Goal: Transaction & Acquisition: Purchase product/service

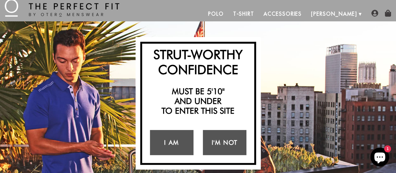
scroll to position [14, 0]
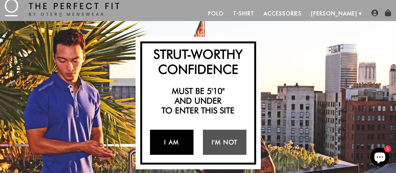
click at [180, 143] on link "I Am" at bounding box center [172, 141] width 44 height 25
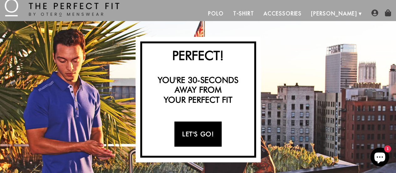
click at [207, 135] on link "Let's Go!" at bounding box center [197, 133] width 47 height 25
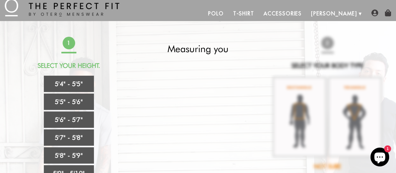
click at [75, 118] on link "5'6" - 5'7"" at bounding box center [69, 119] width 50 height 16
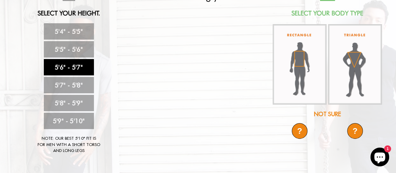
scroll to position [64, 0]
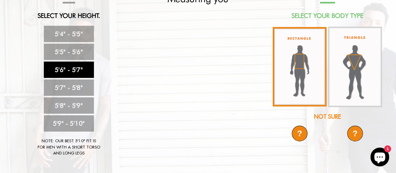
click at [304, 73] on img at bounding box center [300, 66] width 54 height 79
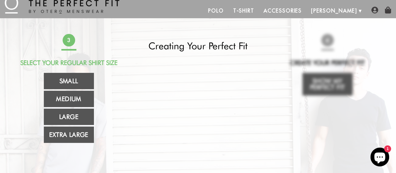
scroll to position [18, 0]
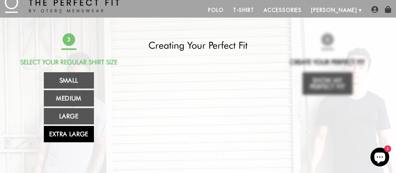
click at [82, 135] on link "Extra Large" at bounding box center [69, 134] width 50 height 16
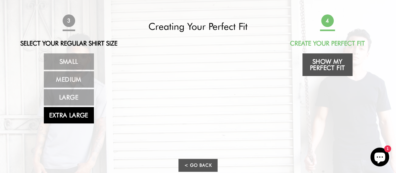
scroll to position [38, 0]
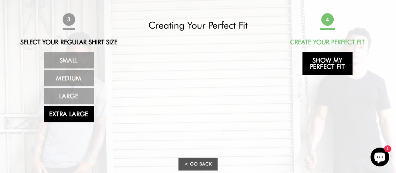
click at [334, 66] on link "Show My Perfect Fit" at bounding box center [328, 63] width 50 height 23
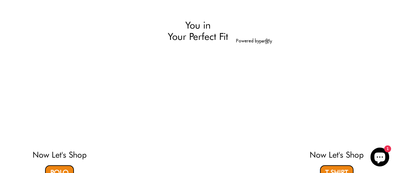
select select "56-57"
select select "XL"
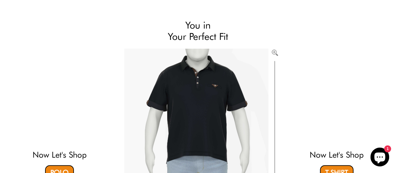
click at [68, 102] on video at bounding box center [59, 97] width 187 height 93
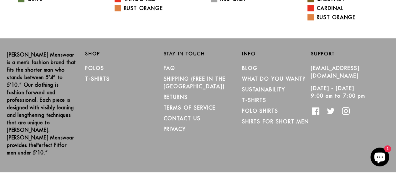
scroll to position [192, 0]
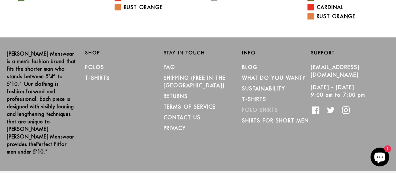
click at [273, 112] on link "Polo Shirts" at bounding box center [260, 109] width 36 height 6
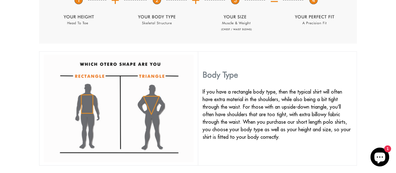
scroll to position [368, 0]
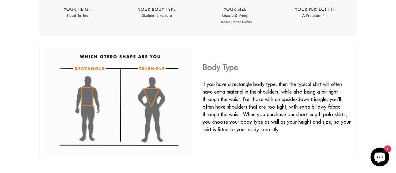
click at [86, 98] on img at bounding box center [119, 100] width 150 height 107
click at [98, 101] on img at bounding box center [119, 100] width 150 height 107
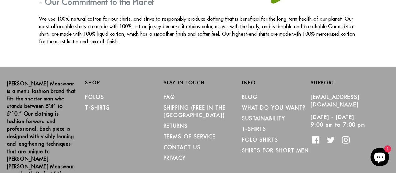
scroll to position [1128, 0]
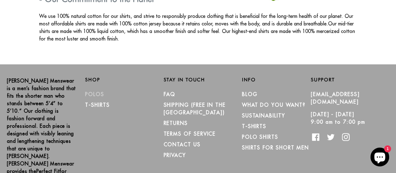
click at [98, 91] on link "Polos" at bounding box center [94, 94] width 19 height 6
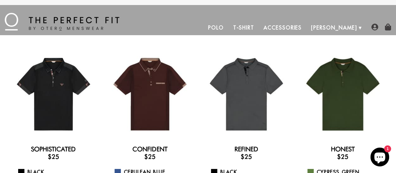
click at [307, 29] on link "Accessories" at bounding box center [283, 27] width 48 height 15
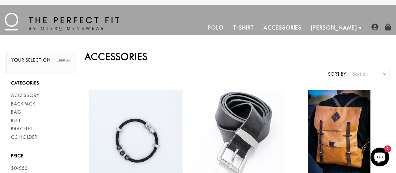
click at [229, 31] on link "Polo" at bounding box center [216, 27] width 25 height 15
click at [215, 75] on div "Sort by Sort by Best Selling Alphabetically, A-Z Alphabetically, Z-A Price, low…" at bounding box center [237, 74] width 305 height 13
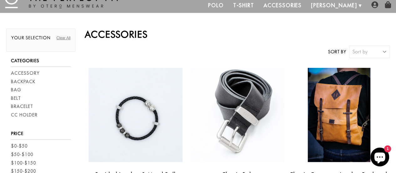
scroll to position [24, 0]
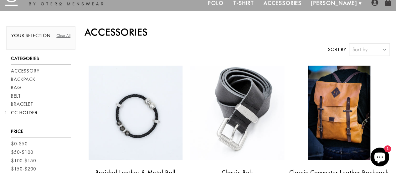
click at [31, 116] on link "CC Holder" at bounding box center [24, 112] width 27 height 7
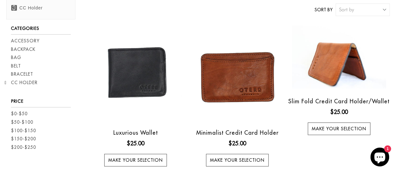
scroll to position [65, 0]
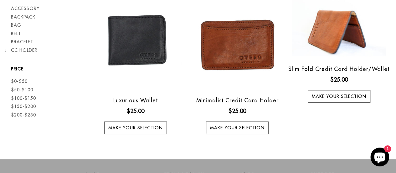
click at [310, 111] on div "Make your selection" at bounding box center [339, 101] width 102 height 22
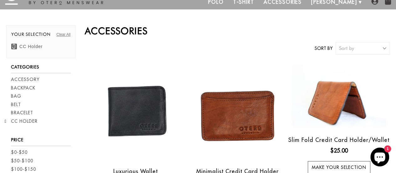
scroll to position [0, 0]
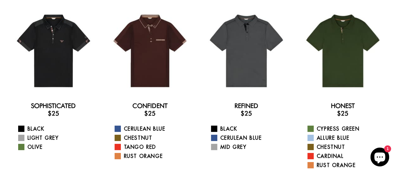
scroll to position [44, 0]
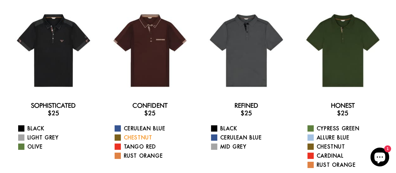
click at [146, 133] on link "Chestnut" at bounding box center [154, 137] width 79 height 8
click at [155, 128] on link "Cerulean Blue" at bounding box center [154, 128] width 79 height 8
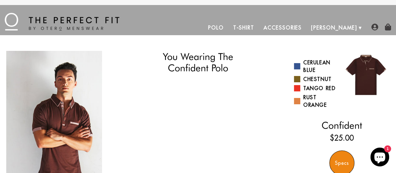
select select "56-57"
select select "XL"
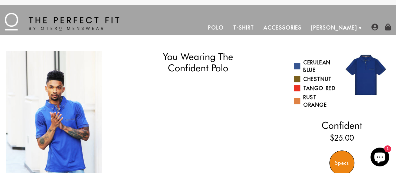
select select "56-57"
select select "XL"
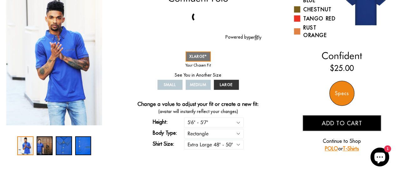
scroll to position [70, 0]
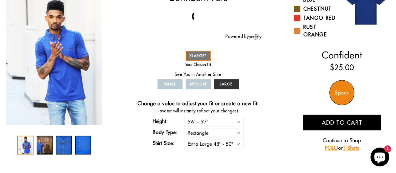
click at [43, 146] on div "2 / 4" at bounding box center [45, 144] width 16 height 19
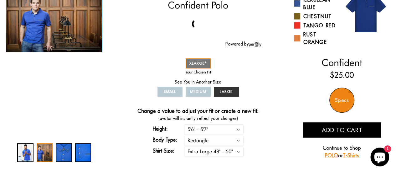
scroll to position [63, 0]
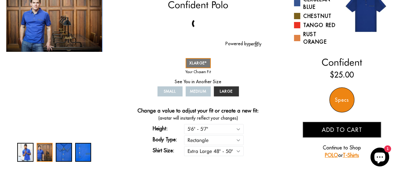
click at [68, 155] on div "3 / 4" at bounding box center [64, 152] width 16 height 19
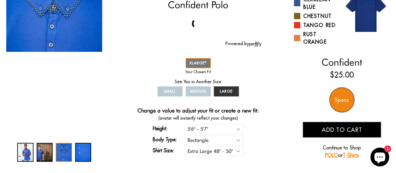
click at [86, 153] on div "4 / 4" at bounding box center [83, 152] width 16 height 19
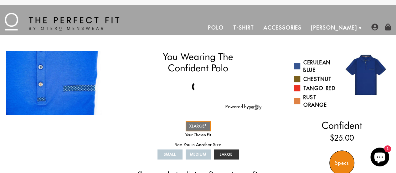
scroll to position [63, 0]
